Goal: Navigation & Orientation: Go to known website

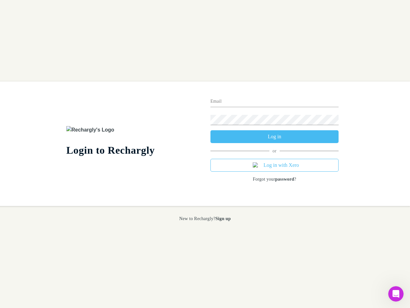
click at [205, 154] on div "Login to Rechargly" at bounding box center [133, 143] width 144 height 124
click at [275, 102] on input "Email" at bounding box center [275, 102] width 128 height 10
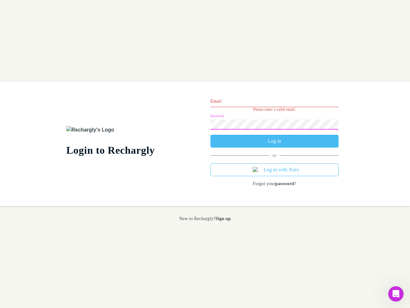
click at [275, 137] on form "Email Please enter a valid email. Password Log in" at bounding box center [275, 120] width 128 height 56
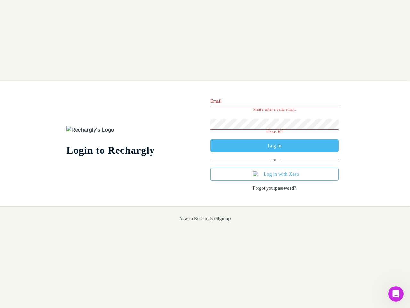
click at [275, 165] on div "Email Please enter a valid email. Password Please fill Log in or Log in with Xe…" at bounding box center [274, 143] width 138 height 124
click at [396, 294] on icon "Open Intercom Messenger" at bounding box center [396, 294] width 11 height 11
